Goal: Information Seeking & Learning: Learn about a topic

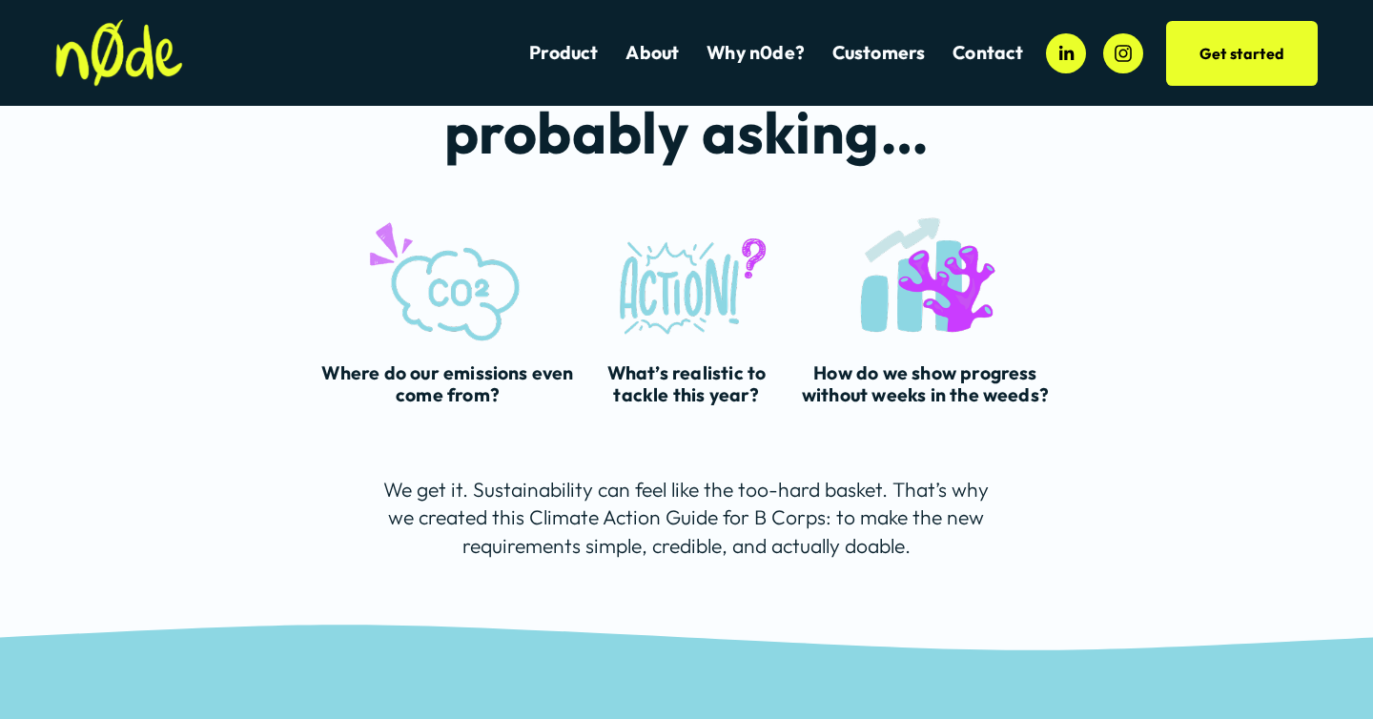
scroll to position [559, 0]
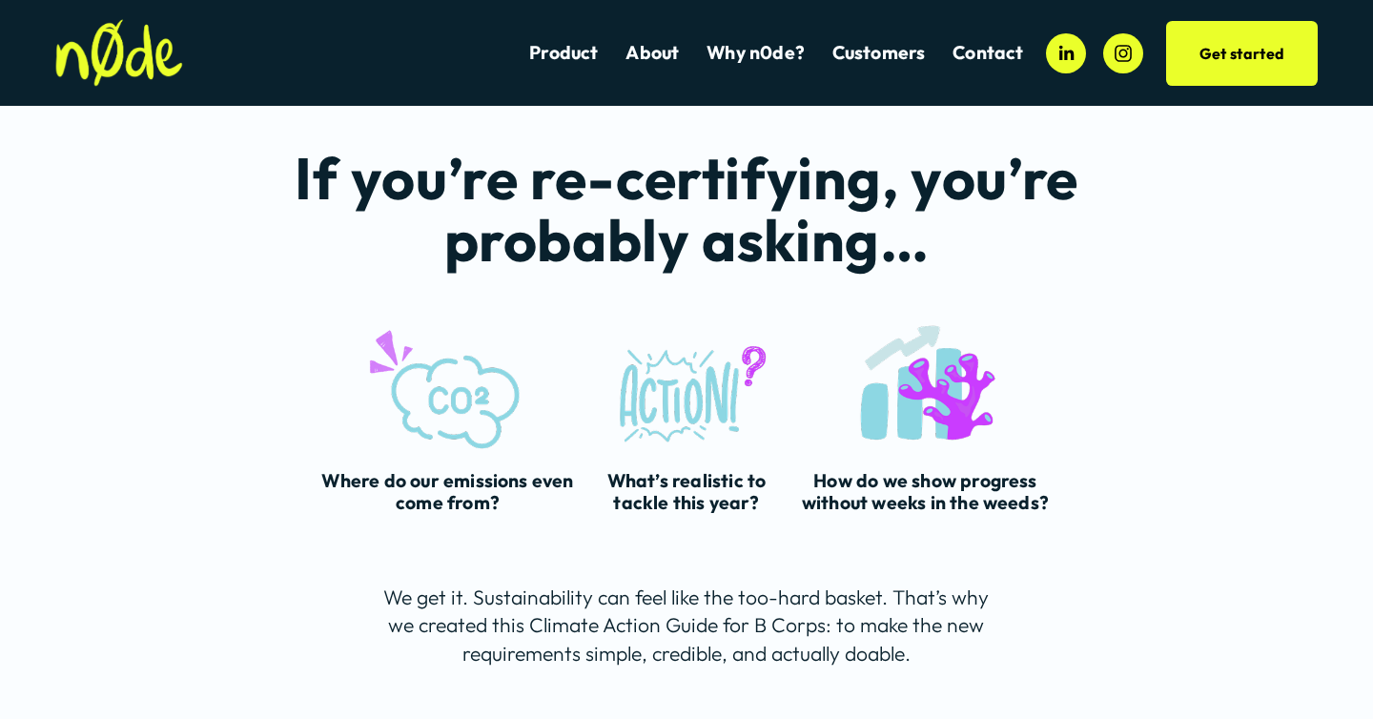
click at [1256, 54] on link "Get started" at bounding box center [1242, 53] width 153 height 65
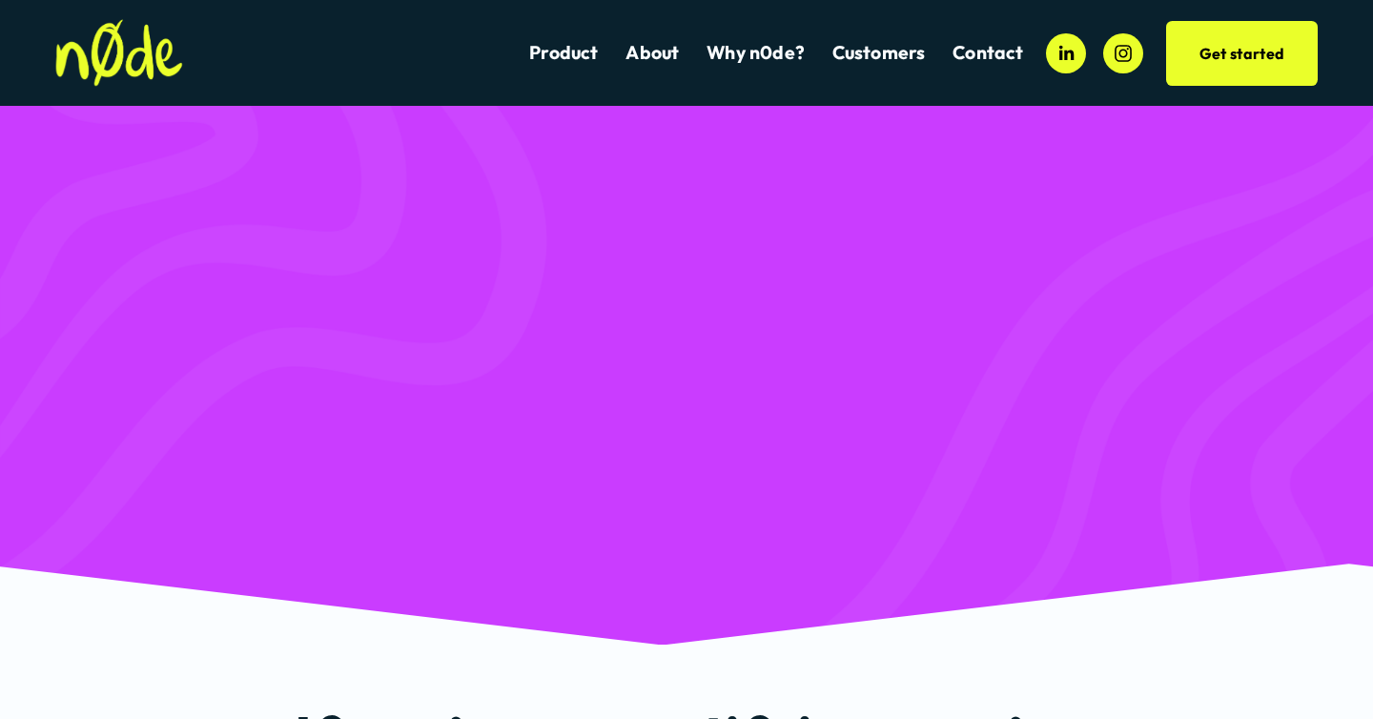
scroll to position [559, 0]
